Goal: Transaction & Acquisition: Purchase product/service

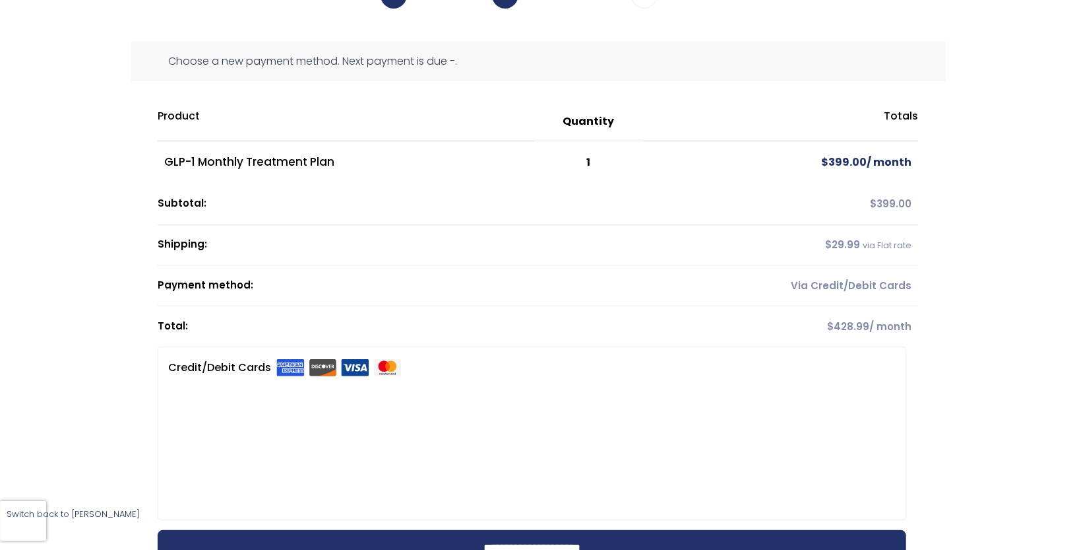
scroll to position [119, 0]
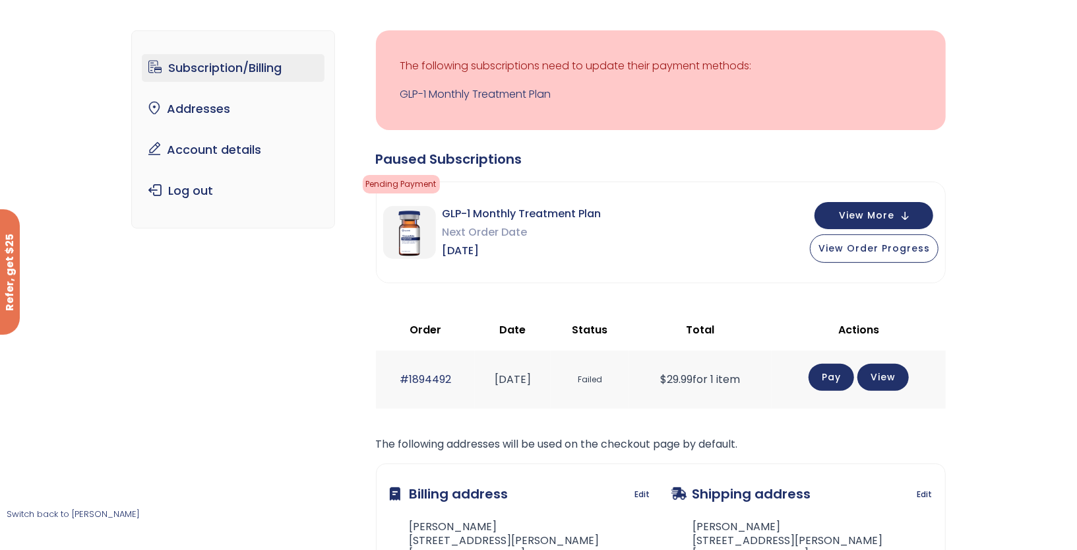
scroll to position [76, 0]
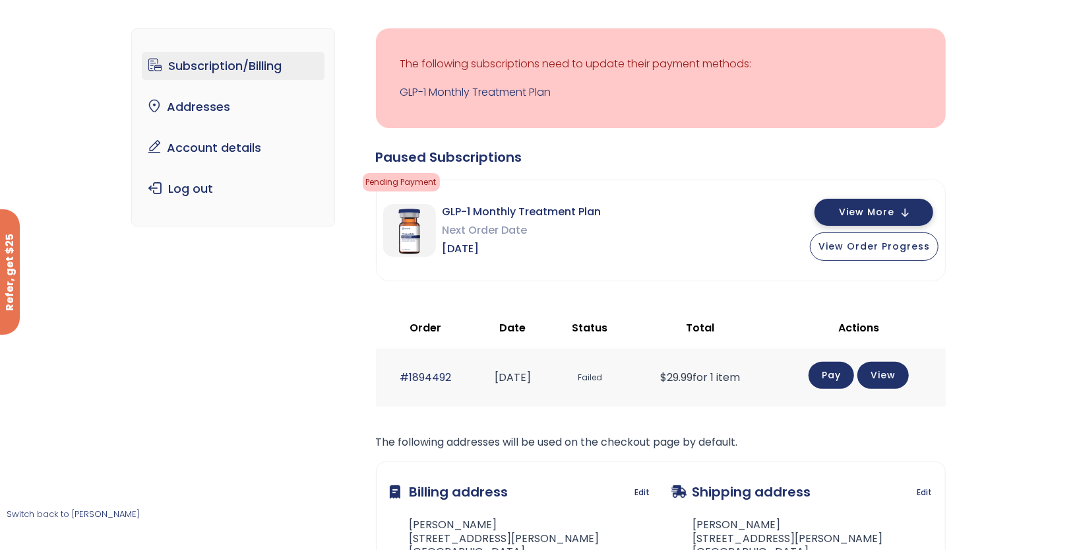
click at [856, 210] on span "View More" at bounding box center [866, 212] width 55 height 9
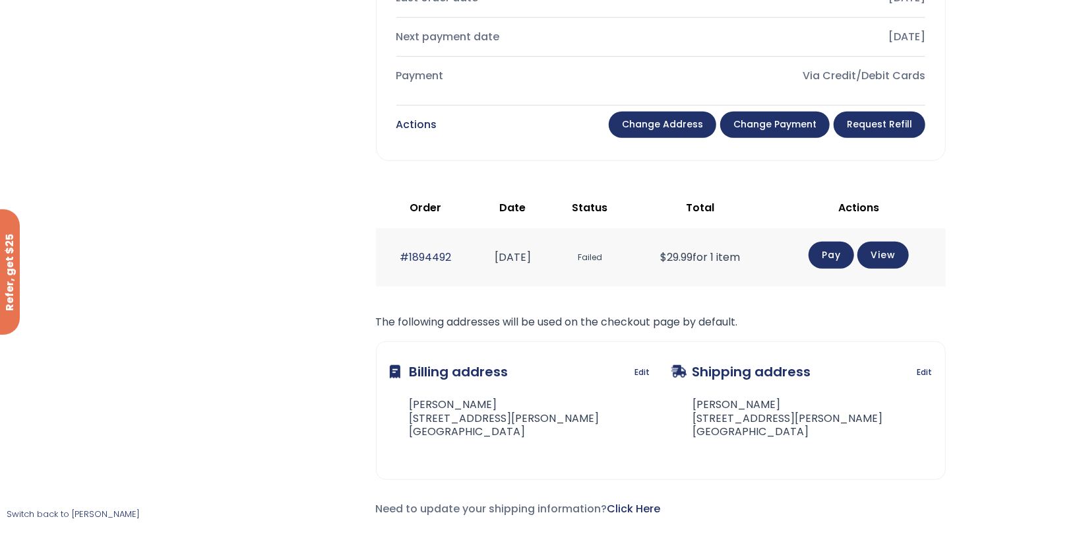
scroll to position [678, 0]
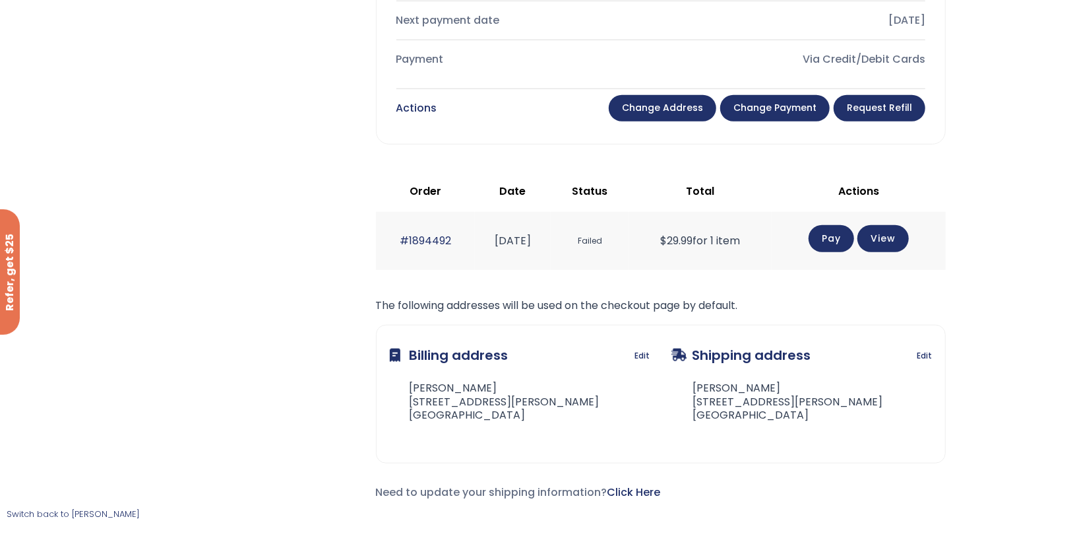
click at [616, 238] on span "Failed" at bounding box center [589, 241] width 65 height 24
click at [836, 240] on link "Pay" at bounding box center [832, 238] width 46 height 27
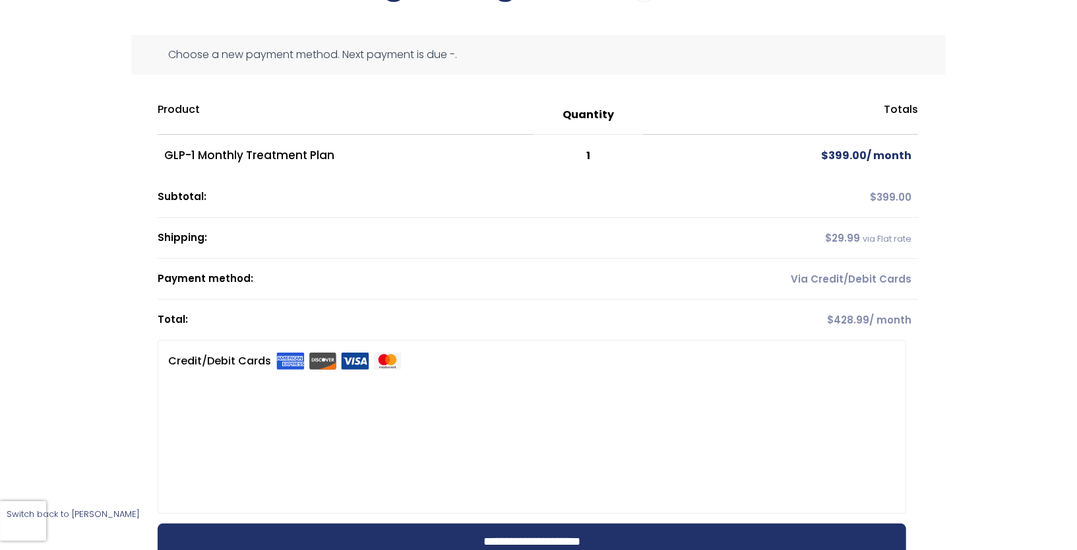
scroll to position [125, 0]
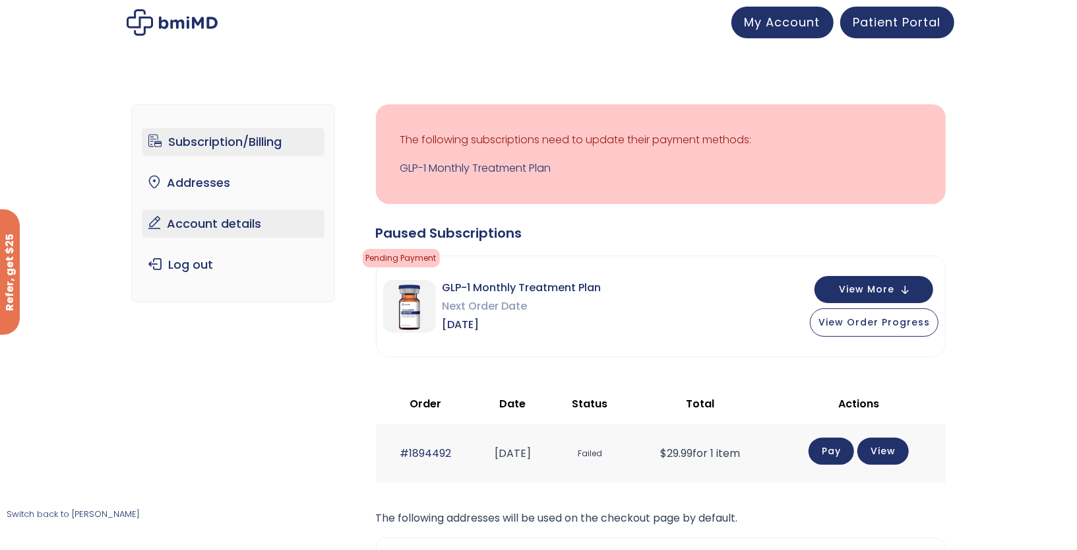
click at [230, 223] on link "Account details" at bounding box center [233, 224] width 183 height 28
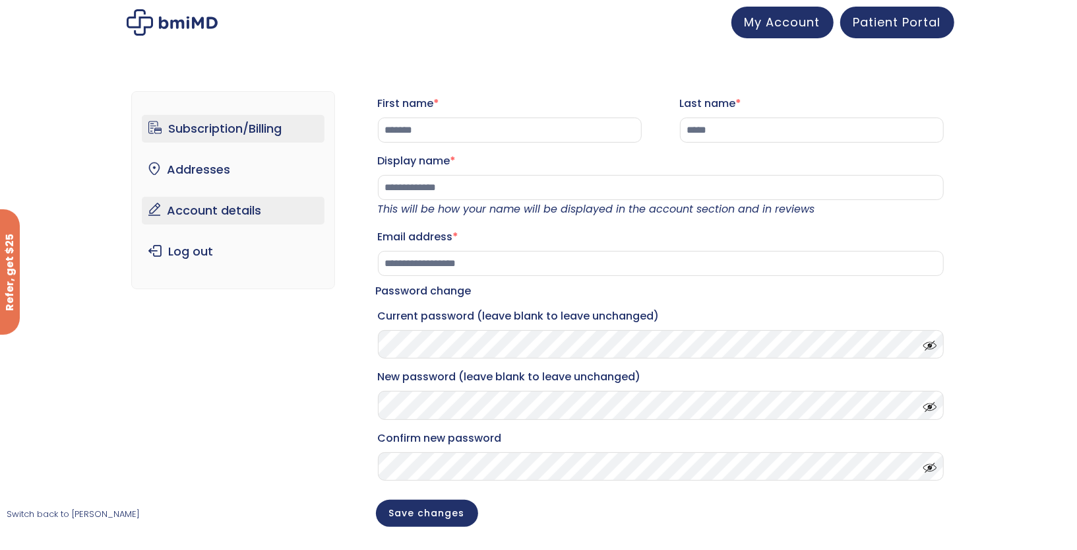
click at [195, 118] on link "Subscription/Billing" at bounding box center [233, 129] width 183 height 28
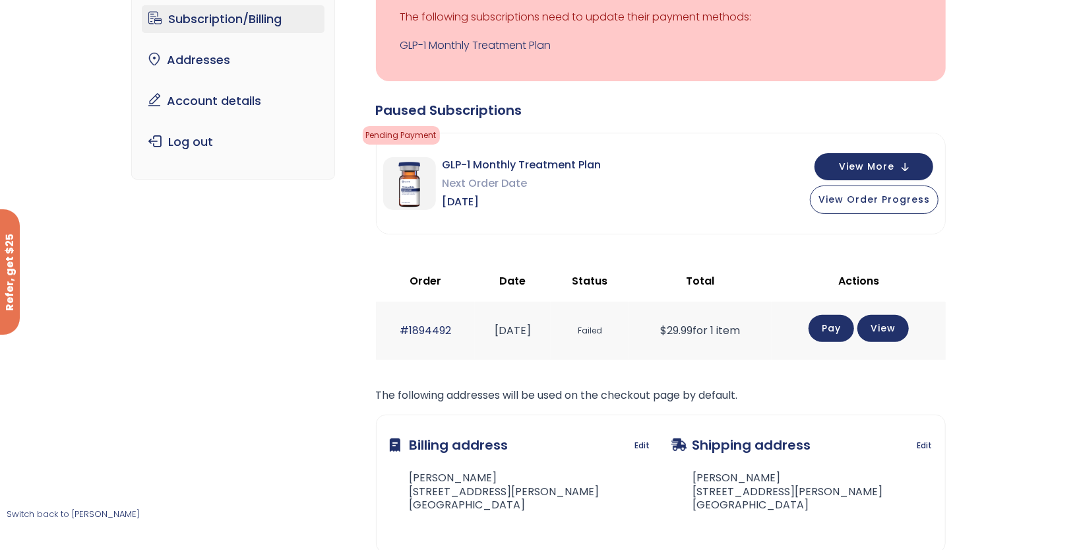
scroll to position [170, 0]
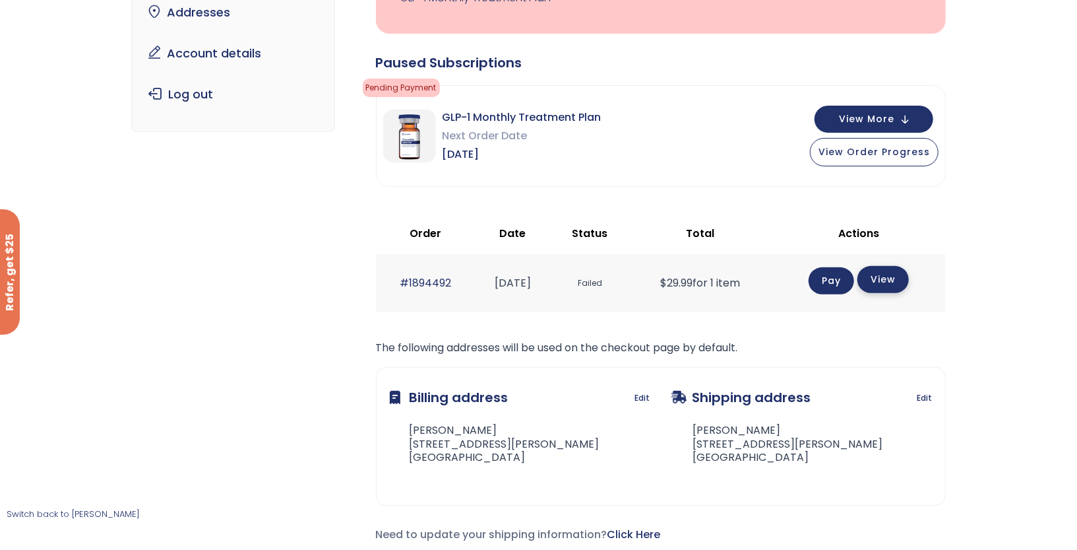
click at [882, 284] on link "View" at bounding box center [883, 279] width 51 height 27
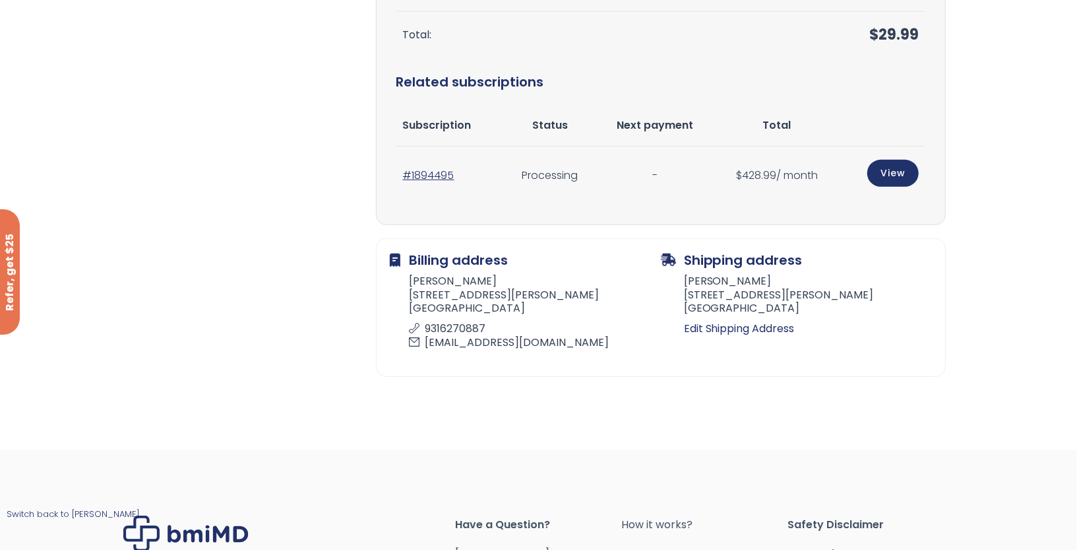
scroll to position [428, 0]
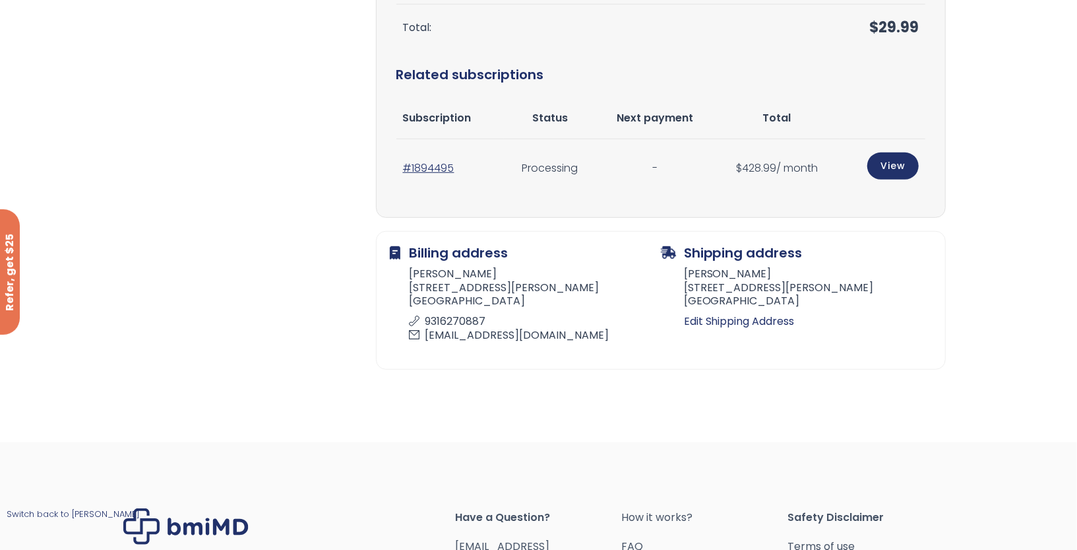
click at [85, 521] on p "Switch back to [PERSON_NAME]" at bounding box center [73, 514] width 133 height 18
click at [85, 515] on link "Switch back to [PERSON_NAME]" at bounding box center [73, 513] width 133 height 13
